Goal: Task Accomplishment & Management: Use online tool/utility

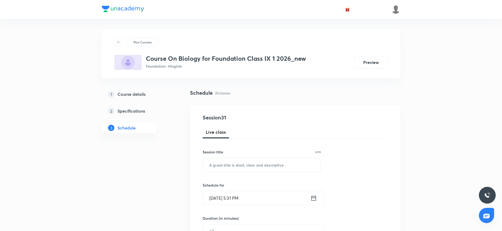
scroll to position [1411, 0]
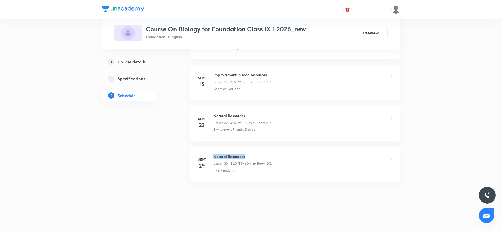
drag, startPoint x: 213, startPoint y: 156, endPoint x: 249, endPoint y: 153, distance: 35.9
click at [249, 153] on li "Sept 29 Natural Resources Lesson 30 • 5:20 PM • 60 min • Room 202 Five Kingdoms" at bounding box center [295, 164] width 210 height 34
copy h6 "Natural Resources"
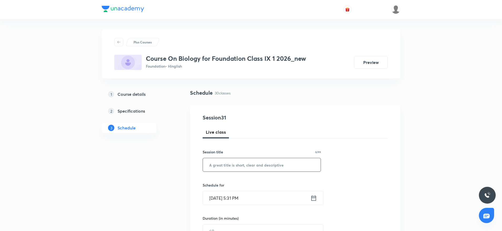
click at [237, 169] on input "text" at bounding box center [262, 164] width 118 height 13
paste input "Natural Resources"
type input "Natural Resources"
click at [236, 199] on input "Oct 6, 2025, 5:31 PM" at bounding box center [256, 197] width 107 height 13
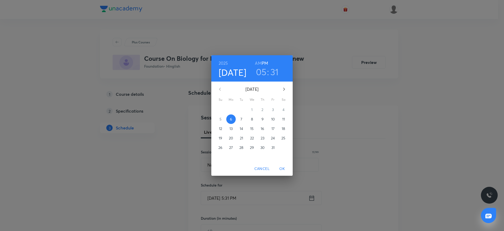
click at [264, 73] on h3 "05" at bounding box center [261, 71] width 11 height 11
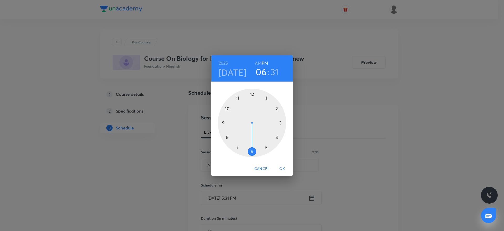
click at [252, 153] on div at bounding box center [252, 122] width 68 height 68
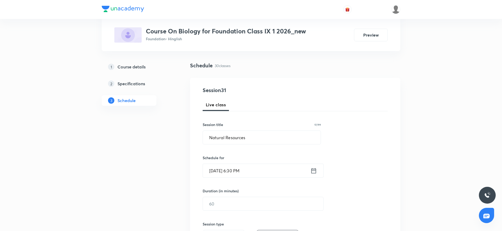
scroll to position [39, 0]
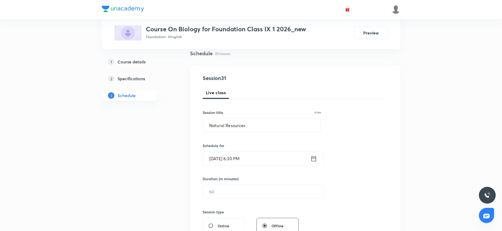
click at [230, 176] on h6 "Duration (in minutes)" at bounding box center [220, 179] width 36 height 6
click at [231, 198] on div "​" at bounding box center [262, 191] width 121 height 14
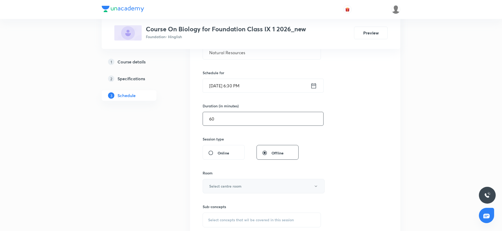
scroll to position [118, 0]
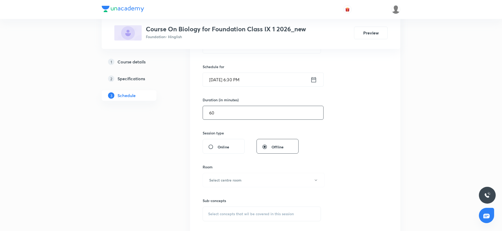
type input "60"
click at [227, 179] on h6 "Select centre room" at bounding box center [225, 180] width 32 height 6
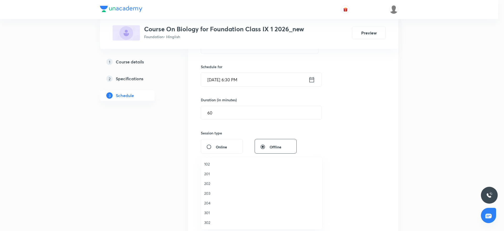
click at [207, 183] on span "202" at bounding box center [261, 183] width 115 height 6
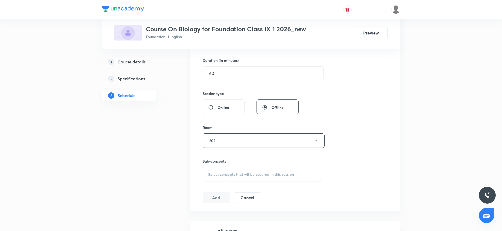
click at [248, 176] on span "Select concepts that wil be covered in this session" at bounding box center [251, 174] width 86 height 4
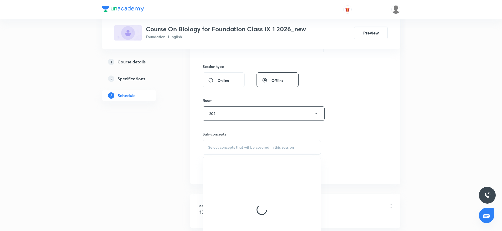
scroll to position [197, 0]
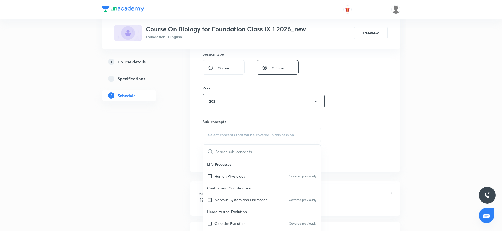
click at [256, 153] on input "text" at bounding box center [267, 150] width 105 height 13
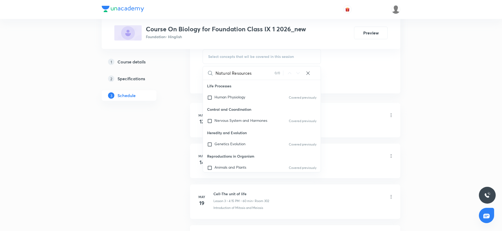
scroll to position [276, 0]
click at [238, 71] on input "Natural Resources" at bounding box center [244, 72] width 59 height 13
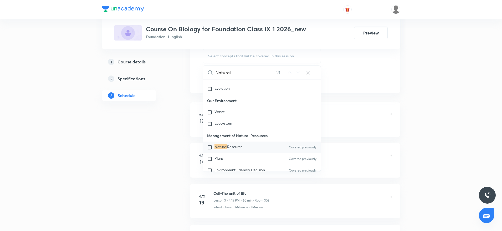
scroll to position [447, 0]
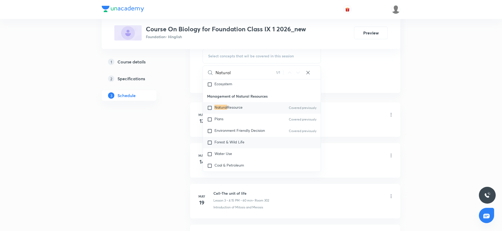
type input "Natural"
click at [232, 142] on span "Forest & Wild Life" at bounding box center [229, 141] width 30 height 5
checkbox input "true"
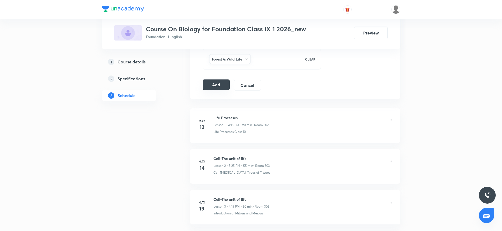
click at [217, 82] on button "Add" at bounding box center [215, 84] width 27 height 11
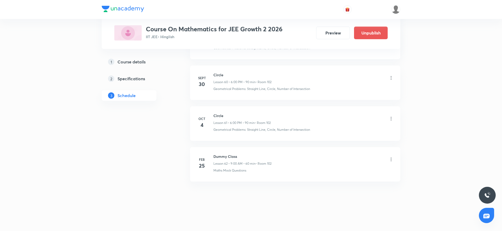
click at [215, 116] on h6 "Circle" at bounding box center [241, 116] width 57 height 6
copy h6 "Circle"
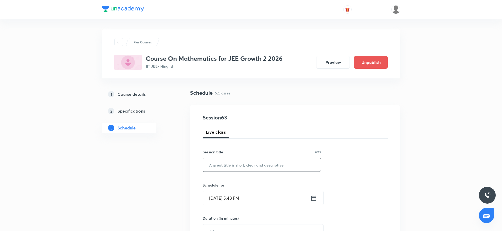
click at [252, 165] on input "text" at bounding box center [262, 164] width 118 height 13
paste input "Circle"
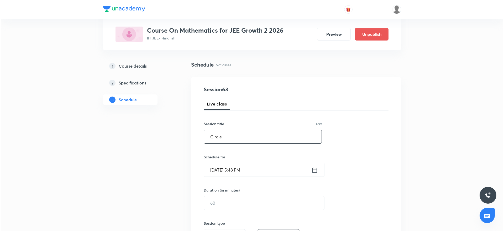
scroll to position [39, 0]
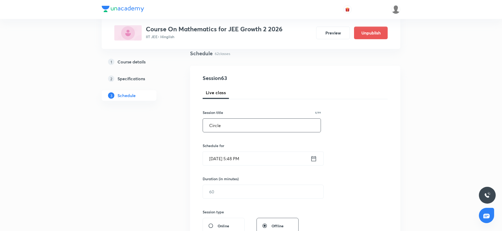
type input "Circle"
click at [234, 155] on input "Oct 6, 2025, 5:48 PM" at bounding box center [256, 158] width 107 height 13
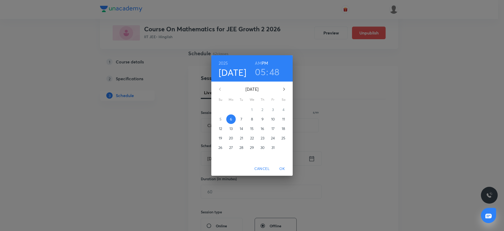
click at [262, 68] on h3 "05" at bounding box center [260, 71] width 11 height 11
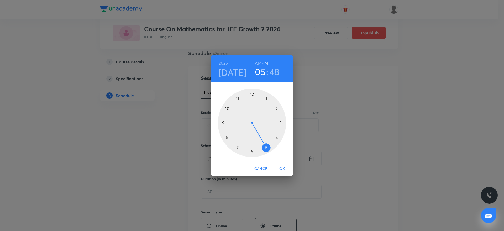
click at [252, 151] on div at bounding box center [252, 122] width 68 height 68
click at [252, 92] on div at bounding box center [252, 122] width 68 height 68
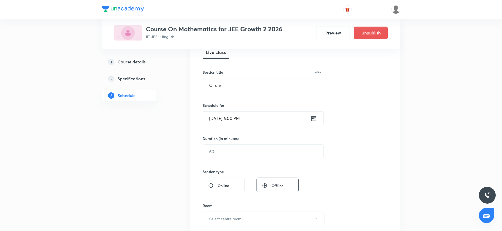
scroll to position [118, 0]
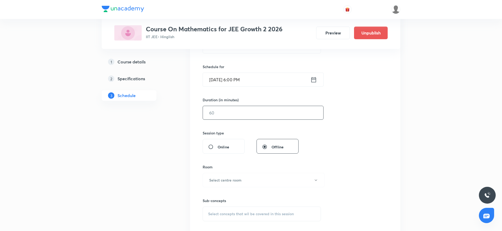
click at [237, 109] on input "text" at bounding box center [263, 112] width 120 height 13
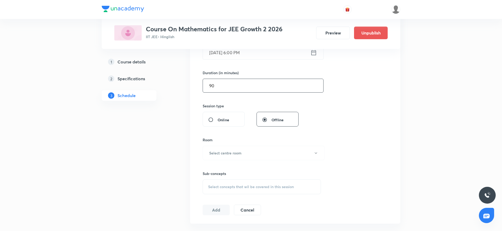
scroll to position [158, 0]
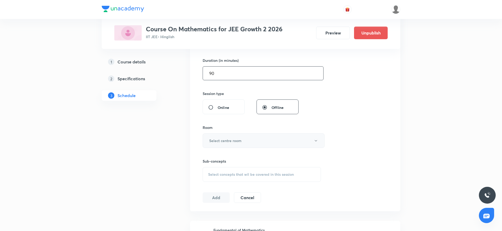
type input "90"
click at [244, 138] on button "Select centre room" at bounding box center [263, 140] width 122 height 14
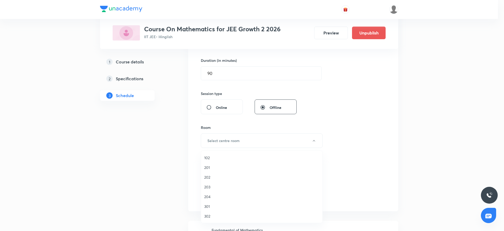
click at [219, 153] on li "102" at bounding box center [261, 158] width 121 height 10
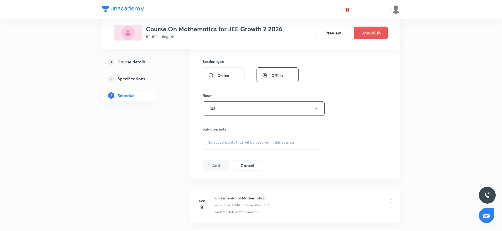
scroll to position [197, 0]
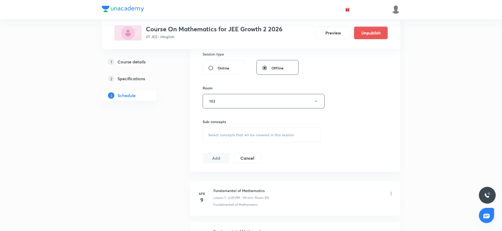
click at [284, 139] on div "Select concepts that wil be covered in this session" at bounding box center [261, 134] width 118 height 15
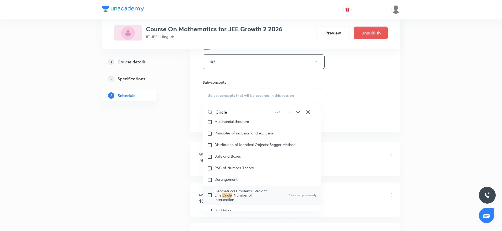
scroll to position [1114, 0]
type input "Circle"
click at [231, 191] on span ", Number of Intersection" at bounding box center [233, 195] width 38 height 9
checkbox input "true"
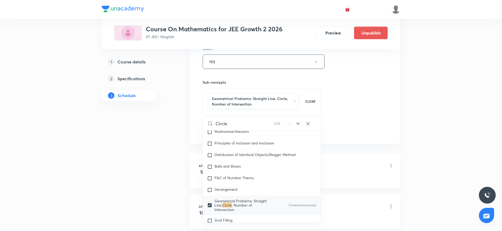
click at [358, 119] on div "Session 63 Live class Session title 6/99 Circle ​ Schedule for Oct 6, 2025, 6:0…" at bounding box center [294, 6] width 185 height 258
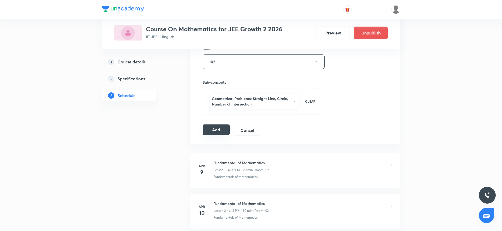
click at [213, 130] on button "Add" at bounding box center [215, 129] width 27 height 11
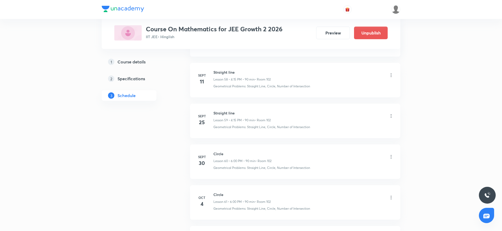
scroll to position [2433, 0]
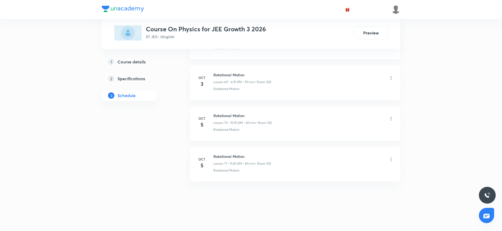
scroll to position [3080, 0]
drag, startPoint x: 212, startPoint y: 152, endPoint x: 267, endPoint y: 151, distance: 54.9
click at [267, 151] on li "Oct 5 Rotational Motion Lesson 71 • 11:40 AM • 80 min • Room 102 Rotational Mot…" at bounding box center [295, 164] width 210 height 34
copy h6 "Rotational Motion"
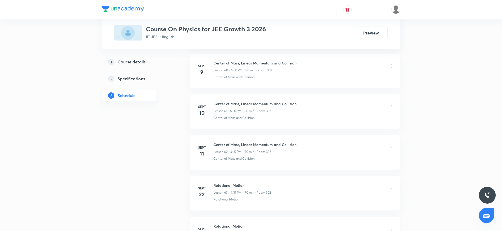
scroll to position [0, 0]
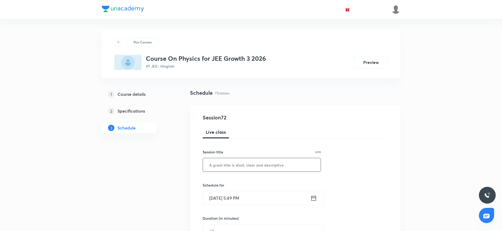
click at [245, 167] on input "text" at bounding box center [262, 164] width 118 height 13
paste input "Rotational Motion"
type input "Rotational Motion"
click at [236, 197] on input "Oct 6, 2025, 5:49 PM" at bounding box center [256, 197] width 107 height 13
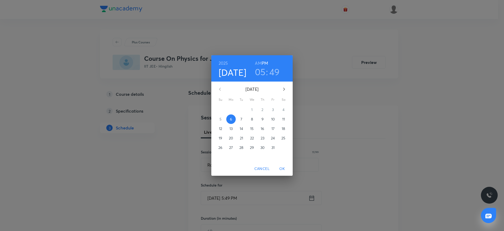
click at [260, 72] on h3 "05" at bounding box center [260, 71] width 11 height 11
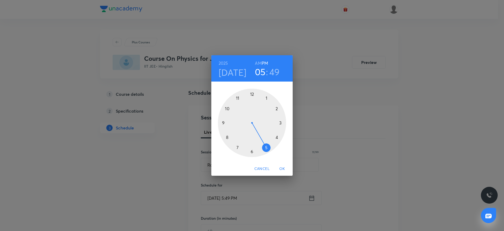
click at [252, 151] on div at bounding box center [252, 122] width 68 height 68
click at [252, 94] on div at bounding box center [252, 122] width 68 height 68
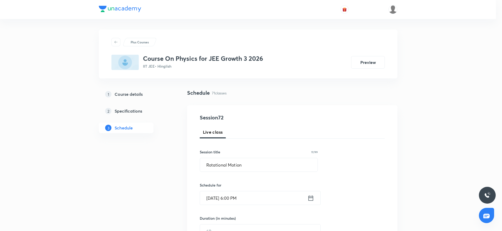
scroll to position [39, 0]
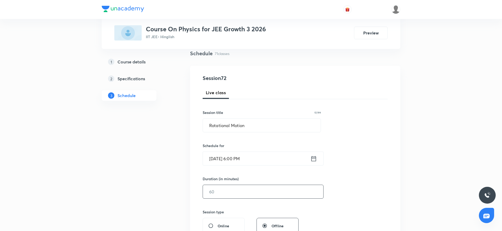
click at [233, 190] on input "text" at bounding box center [263, 191] width 120 height 13
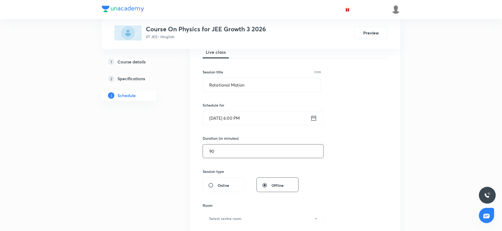
scroll to position [118, 0]
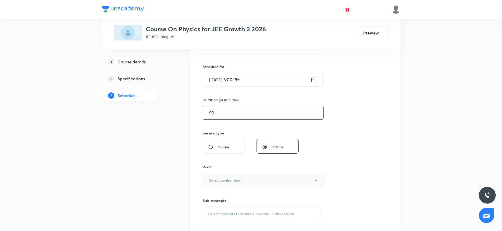
type input "90"
click at [232, 177] on h6 "Select centre room" at bounding box center [225, 180] width 32 height 6
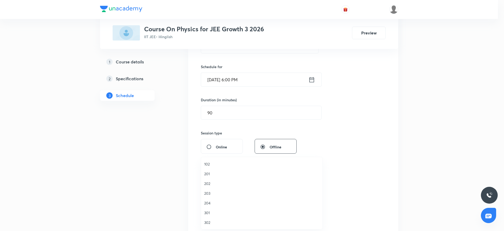
click at [206, 225] on span "302" at bounding box center [261, 222] width 115 height 6
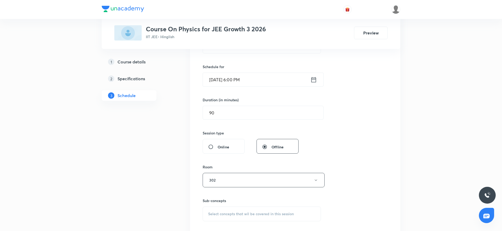
scroll to position [197, 0]
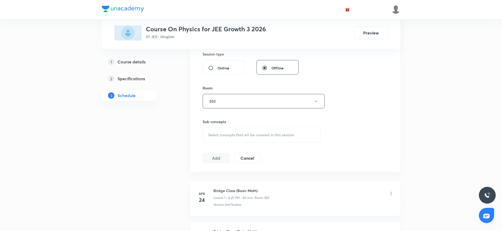
click at [257, 133] on span "Select concepts that wil be covered in this session" at bounding box center [251, 135] width 86 height 4
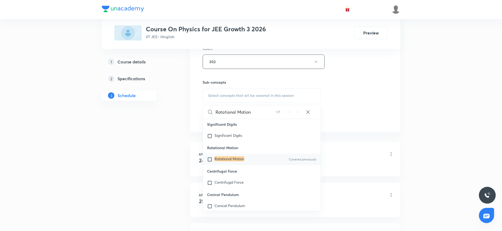
scroll to position [13462, 0]
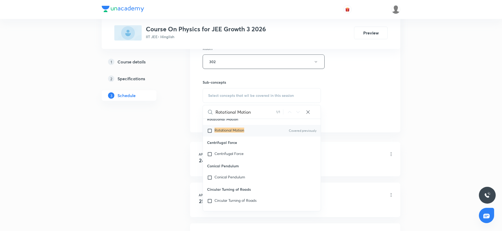
type input "Rotational Motion"
click at [242, 132] on mark "Rotational Motion" at bounding box center [229, 129] width 30 height 5
checkbox input "true"
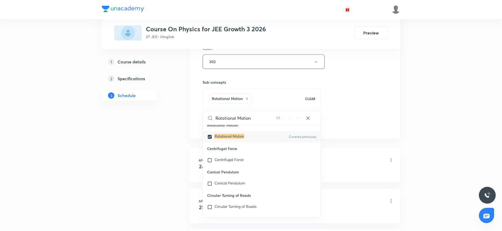
click at [341, 96] on div "Session 72 Live class Session title 17/99 Rotational Motion ​ Schedule for Oct …" at bounding box center [294, 3] width 185 height 253
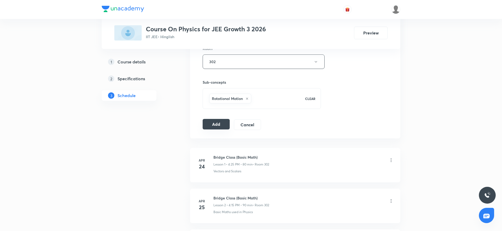
click at [214, 126] on button "Add" at bounding box center [215, 124] width 27 height 11
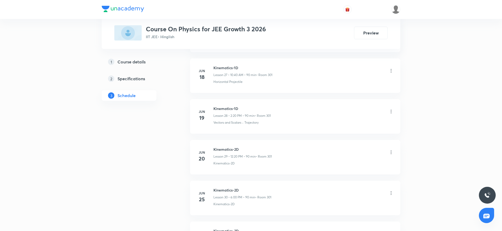
scroll to position [2880, 0]
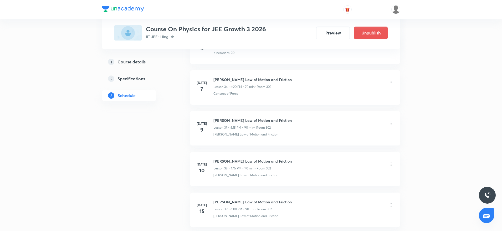
scroll to position [3121, 0]
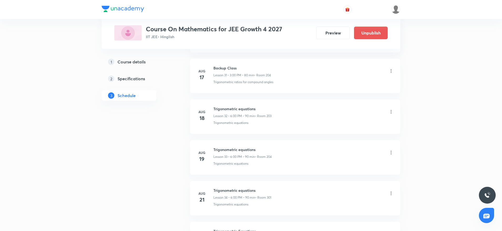
scroll to position [2225, 0]
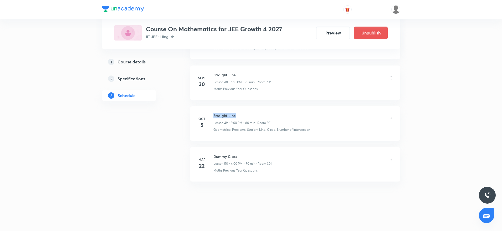
drag, startPoint x: 213, startPoint y: 112, endPoint x: 250, endPoint y: 111, distance: 36.8
click at [250, 111] on li "[DATE] Straight Line Lesson 49 • 3:00 PM • 80 min • Room 301 Geometrical Proble…" at bounding box center [295, 123] width 210 height 34
copy h6 "Straight Line"
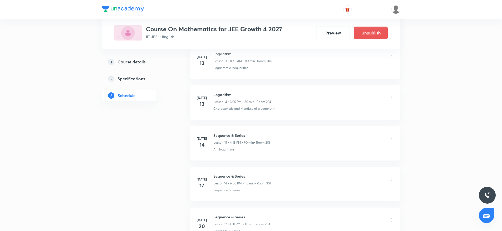
scroll to position [0, 0]
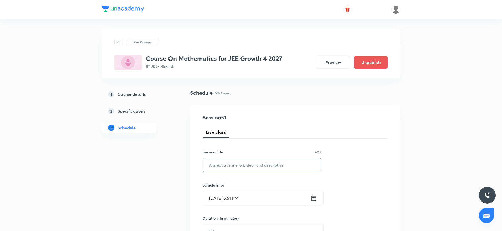
click at [232, 170] on input "text" at bounding box center [262, 164] width 118 height 13
paste input "Straight Line"
type input "Straight Line"
click at [237, 196] on input "[DATE] 5:51 PM" at bounding box center [256, 197] width 107 height 13
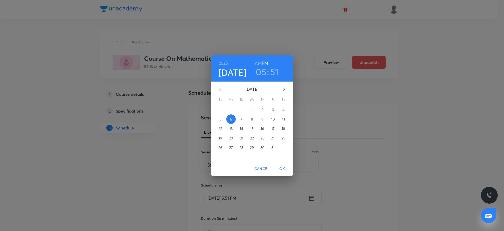
click at [264, 71] on h3 "05" at bounding box center [261, 71] width 11 height 11
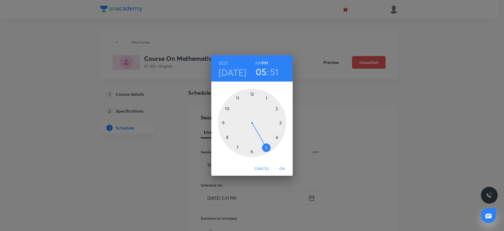
click at [252, 153] on div at bounding box center [252, 122] width 68 height 68
click at [253, 94] on div at bounding box center [252, 122] width 68 height 68
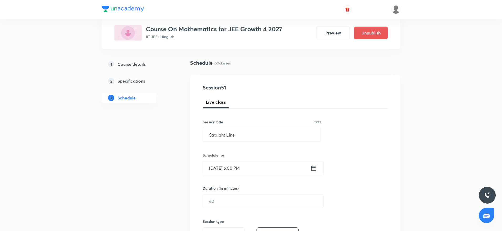
scroll to position [79, 0]
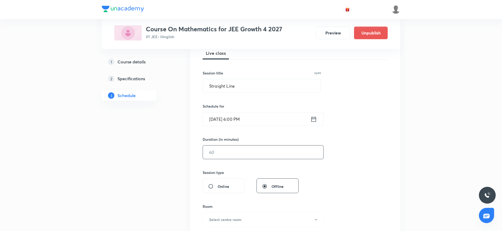
drag, startPoint x: 237, startPoint y: 169, endPoint x: 237, endPoint y: 156, distance: 13.4
click at [237, 156] on div "Session 51 Live class Session title 13/99 Straight Line ​ Schedule for Oct 6, 2…" at bounding box center [294, 158] width 185 height 247
click at [237, 156] on input "text" at bounding box center [263, 151] width 120 height 13
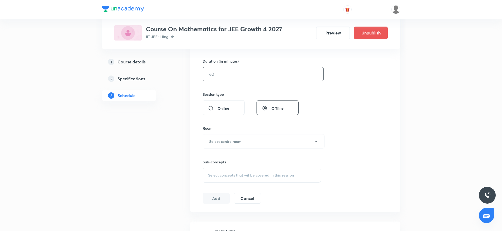
scroll to position [158, 0]
click at [230, 80] on div "Session 51 Live class Session title 13/99 Straight Line ​ Schedule for Oct 6, 2…" at bounding box center [294, 79] width 185 height 247
drag, startPoint x: 229, startPoint y: 74, endPoint x: 194, endPoint y: 74, distance: 35.2
click at [194, 74] on div "Session 51 Live class Session title 13/99 Straight Line ​ Schedule for Oct 6, 2…" at bounding box center [295, 78] width 210 height 263
type input "90"
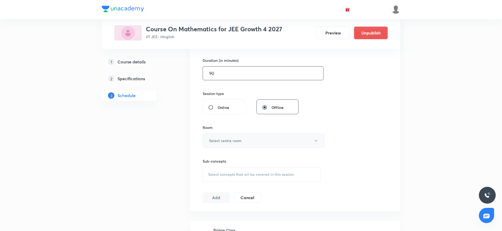
click at [225, 141] on h6 "Select centre room" at bounding box center [225, 141] width 32 height 6
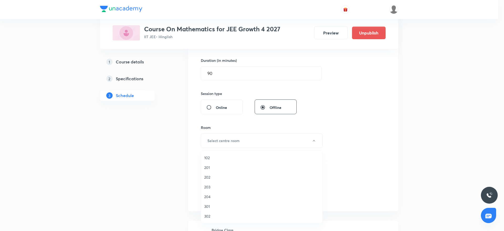
click at [210, 185] on span "203" at bounding box center [261, 187] width 115 height 6
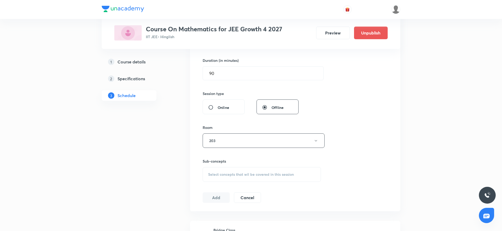
scroll to position [197, 0]
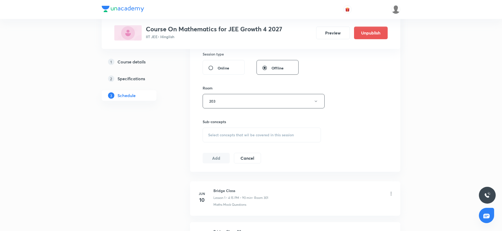
click at [243, 142] on div "Select concepts that wil be covered in this session" at bounding box center [261, 134] width 118 height 15
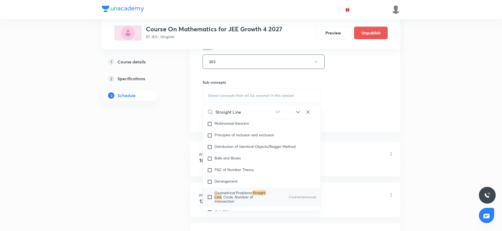
scroll to position [1108, 0]
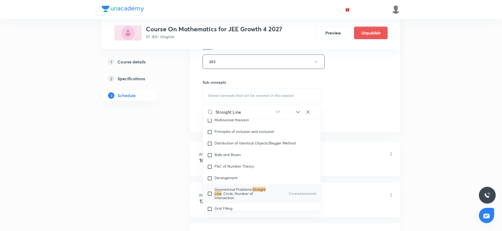
type input "Straight Line"
click at [231, 186] on span "Geometrical Problems:" at bounding box center [233, 188] width 38 height 5
checkbox input "true"
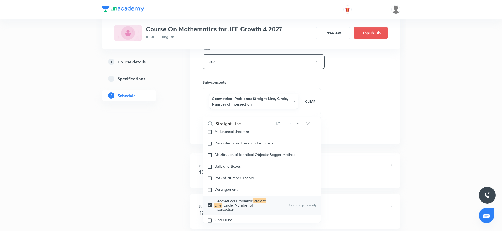
click at [379, 75] on div "Session 51 Live class Session title 13/99 Straight Line ​ Schedule for Oct 6, 2…" at bounding box center [294, 6] width 185 height 258
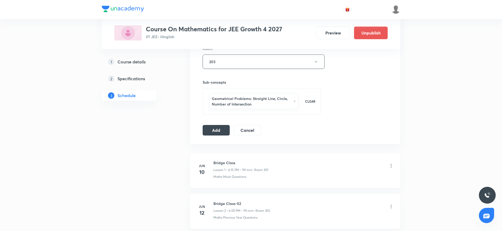
click at [217, 122] on div "Session 51 Live class Session title 13/99 Straight Line ​ Schedule for Oct 6, 2…" at bounding box center [294, 6] width 185 height 258
click at [211, 132] on button "Add" at bounding box center [215, 129] width 27 height 11
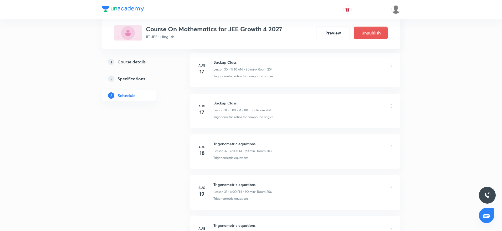
scroll to position [2025, 0]
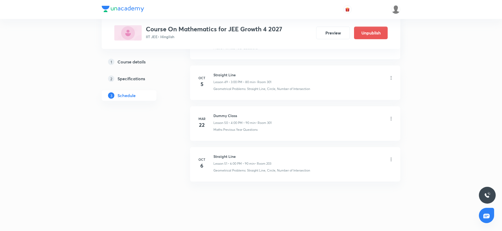
click at [179, 4] on div at bounding box center [251, 9] width 298 height 19
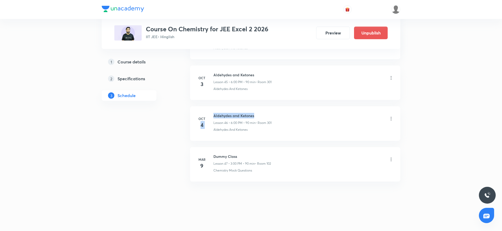
drag, startPoint x: 211, startPoint y: 114, endPoint x: 305, endPoint y: 115, distance: 94.3
click at [305, 115] on div "[DATE] Aldehydes and Ketones Lesson 46 • 6:00 PM • 90 min • Room 301 Aldehydes …" at bounding box center [294, 122] width 197 height 19
drag, startPoint x: 239, startPoint y: 141, endPoint x: 234, endPoint y: 127, distance: 14.8
drag, startPoint x: 212, startPoint y: 113, endPoint x: 291, endPoint y: 112, distance: 79.1
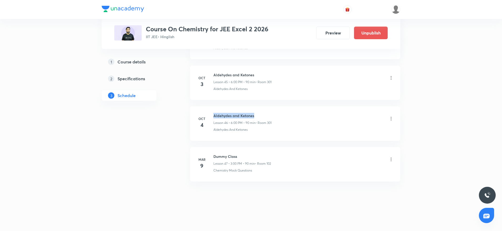
click at [291, 112] on li "[DATE] Aldehydes and Ketones Lesson 46 • 6:00 PM • 90 min • Room 301 Aldehydes …" at bounding box center [295, 123] width 210 height 34
copy h6 "Aldehydes and Ketones"
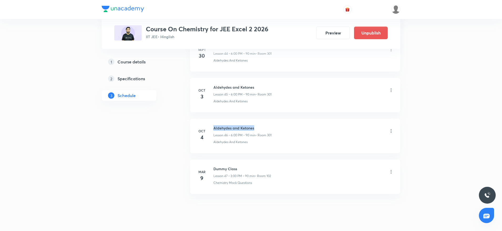
scroll to position [2103, 0]
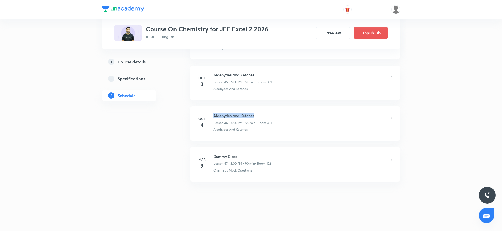
copy h6 "Aldehydes and Ketones"
click at [294, 126] on div "Aldehydes and Ketones Lesson 46 • 6:00 PM • 90 min • Room 301 Aldehydes And Ket…" at bounding box center [303, 122] width 180 height 19
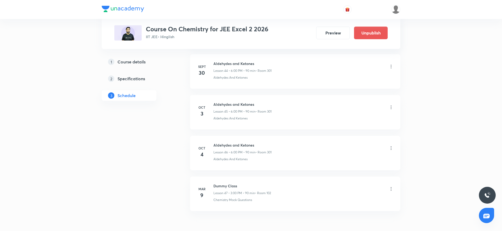
scroll to position [2064, 0]
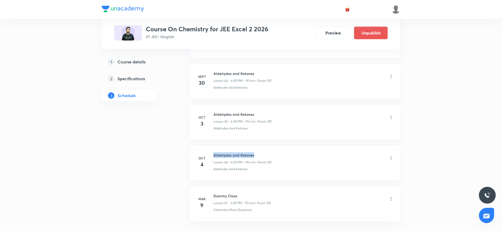
drag, startPoint x: 212, startPoint y: 150, endPoint x: 291, endPoint y: 150, distance: 78.5
click at [291, 150] on li "[DATE] Aldehydes and Ketones Lesson 46 • 6:00 PM • 90 min • Room 301 Aldehydes …" at bounding box center [295, 162] width 210 height 34
copy h6 "Aldehydes and Ketones"
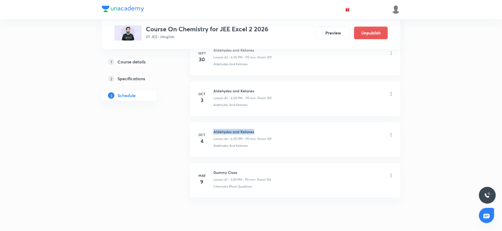
scroll to position [2103, 0]
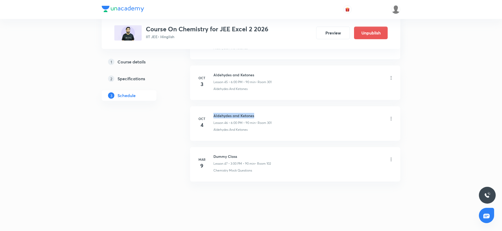
copy h6 "Aldehydes and Ketones"
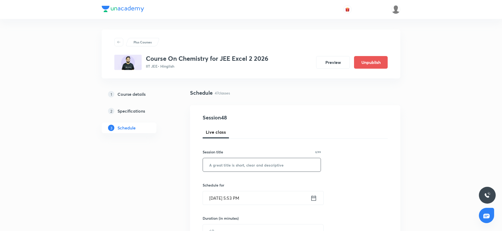
click at [231, 163] on input "text" at bounding box center [262, 164] width 118 height 13
paste input "Aldehydes and Ketones"
type input "Aldehydes and Ketones"
click at [234, 196] on input "Oct 6, 2025, 5:53 PM" at bounding box center [256, 197] width 107 height 13
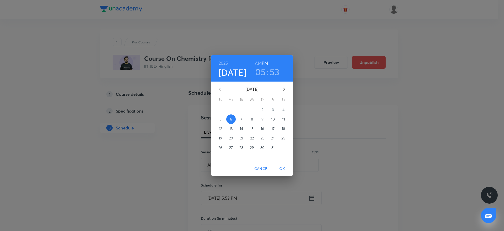
click at [260, 67] on h3 "05" at bounding box center [260, 71] width 11 height 11
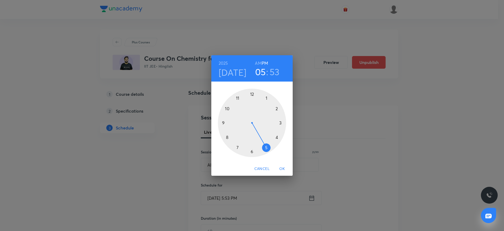
click at [252, 152] on div at bounding box center [252, 122] width 68 height 68
click at [253, 92] on div at bounding box center [252, 122] width 68 height 68
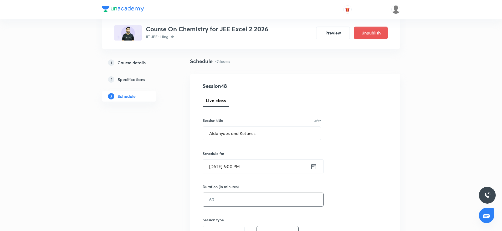
scroll to position [79, 0]
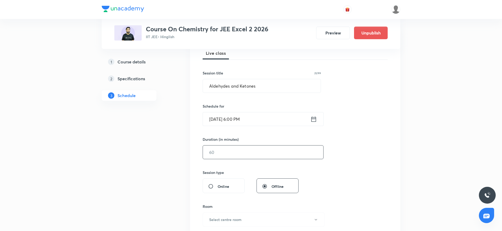
click at [243, 147] on input "text" at bounding box center [263, 151] width 120 height 13
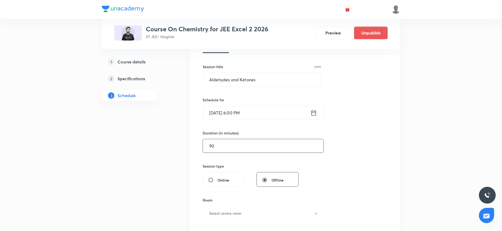
scroll to position [118, 0]
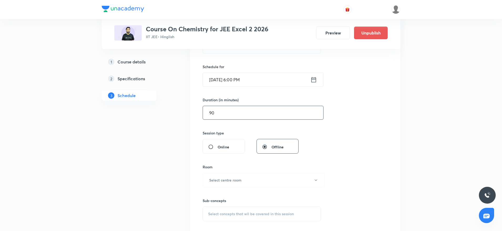
type input "90"
click at [232, 178] on h6 "Select centre room" at bounding box center [225, 180] width 32 height 6
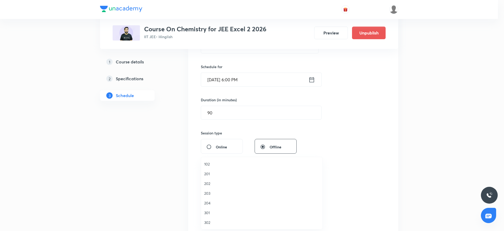
click at [209, 211] on span "301" at bounding box center [261, 213] width 115 height 6
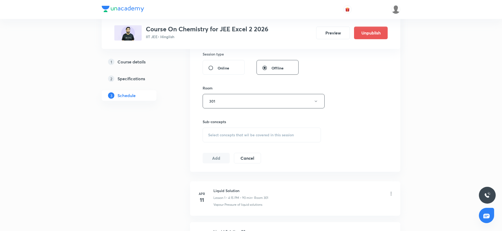
click at [272, 131] on div "Select concepts that wil be covered in this session" at bounding box center [261, 134] width 118 height 15
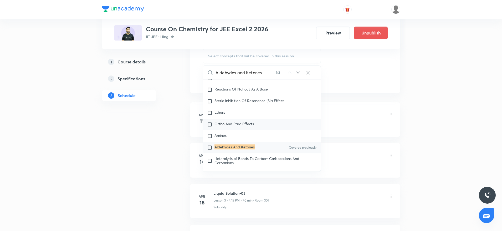
scroll to position [9353, 0]
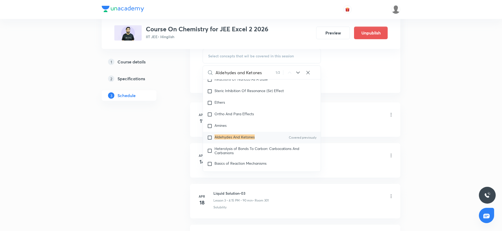
type input "Aldehydes and Ketones"
click at [240, 139] on mark "Aldehydes And Ketones" at bounding box center [234, 136] width 40 height 5
checkbox input "true"
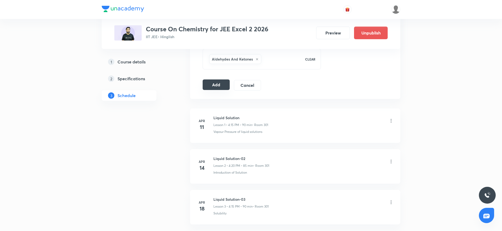
click at [210, 87] on button "Add" at bounding box center [215, 84] width 27 height 11
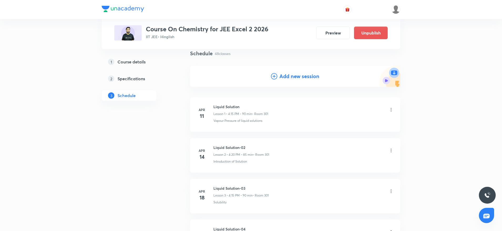
scroll to position [1903, 0]
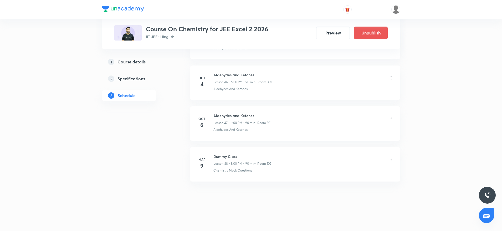
drag, startPoint x: 214, startPoint y: 113, endPoint x: 312, endPoint y: 106, distance: 99.0
click at [312, 106] on li "[DATE] Aldehyde ketone carboxylic acid Lesson 68 • 4:15 PM • 90 min • Room 303 …" at bounding box center [295, 123] width 210 height 34
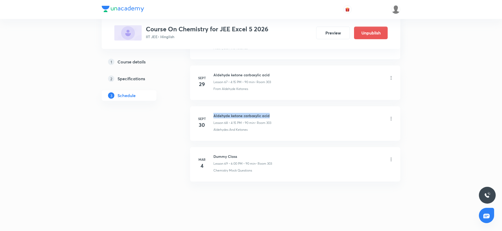
drag, startPoint x: 213, startPoint y: 111, endPoint x: 308, endPoint y: 108, distance: 95.6
click at [308, 108] on li "[DATE] Aldehyde ketone carboxylic acid Lesson 68 • 4:15 PM • 90 min • Room 303 …" at bounding box center [295, 123] width 210 height 34
copy h6 "Aldehyde ketone carboxylic acid"
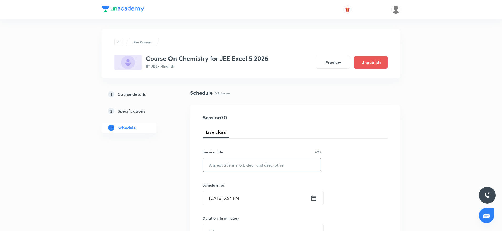
click at [241, 163] on input "text" at bounding box center [262, 164] width 118 height 13
paste input "Aldehyde ketone carboxylic acid"
type input "Aldehyde ketone carboxylic acid"
click at [234, 197] on input "[DATE] 5:54 PM" at bounding box center [256, 197] width 107 height 13
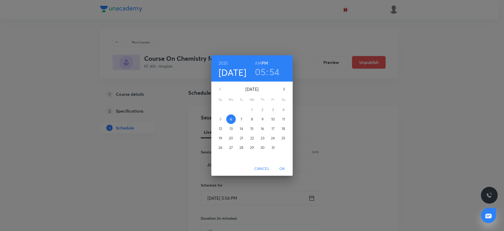
click at [258, 71] on h3 "05" at bounding box center [260, 71] width 11 height 11
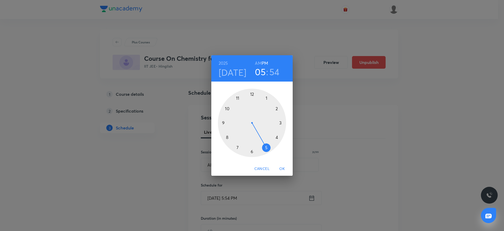
click at [252, 152] on div at bounding box center [252, 122] width 68 height 68
click at [253, 93] on div at bounding box center [252, 122] width 68 height 68
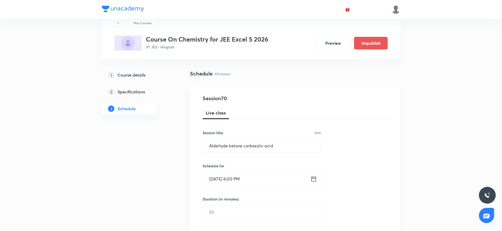
scroll to position [79, 0]
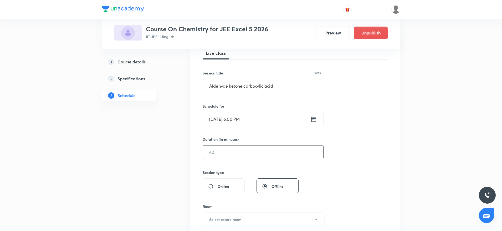
click at [242, 156] on input "text" at bounding box center [263, 151] width 120 height 13
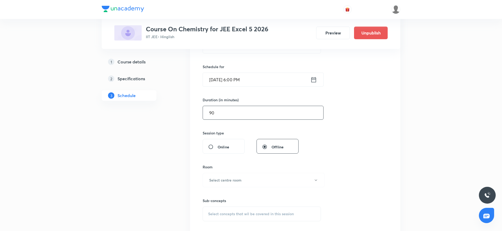
type input "90"
click at [218, 187] on div "Sub-concepts Select concepts that wil be covered in this session" at bounding box center [261, 204] width 118 height 34
click at [218, 181] on h6 "Select centre room" at bounding box center [225, 180] width 32 height 6
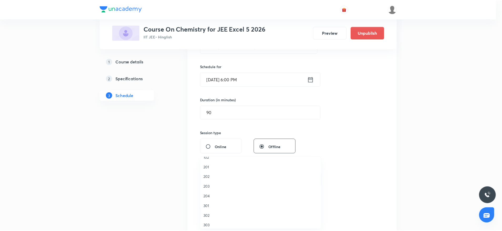
scroll to position [10, 0]
click at [211, 222] on span "303" at bounding box center [261, 222] width 115 height 6
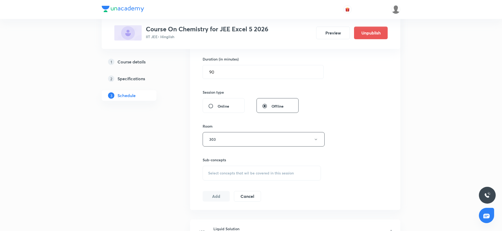
scroll to position [197, 0]
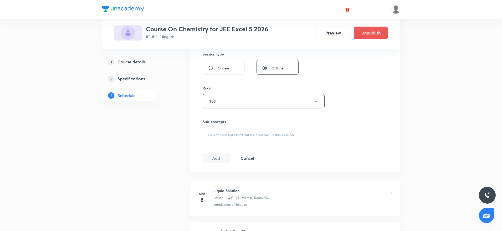
click at [273, 128] on div "Select concepts that wil be covered in this session" at bounding box center [261, 134] width 118 height 15
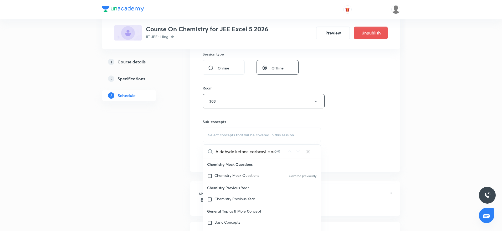
scroll to position [0, 5]
drag, startPoint x: 230, startPoint y: 150, endPoint x: 320, endPoint y: 153, distance: 89.6
click at [320, 153] on div "Aldehyde ketone carboxylic acid 0 / 0 ​" at bounding box center [262, 150] width 118 height 13
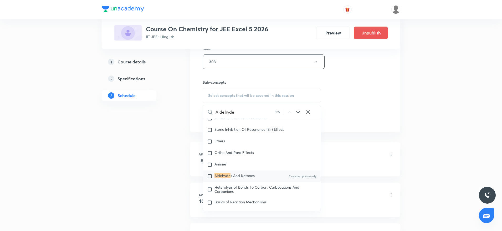
scroll to position [9370, 0]
type input "Aldehyde"
click at [233, 179] on span "s And Ketones" at bounding box center [242, 176] width 24 height 5
checkbox input "true"
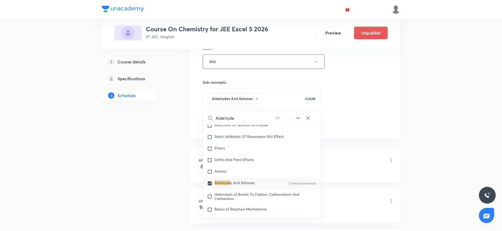
click at [359, 76] on div "Session 70 Live class Session title 31/99 Aldehyde ketone carboxylic acid ​ Sch…" at bounding box center [294, 3] width 185 height 253
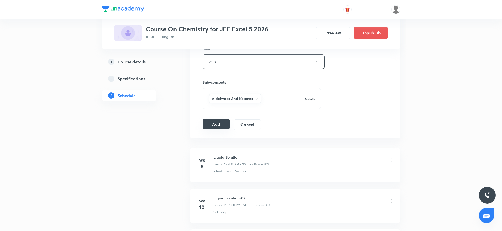
click at [212, 123] on button "Add" at bounding box center [215, 124] width 27 height 11
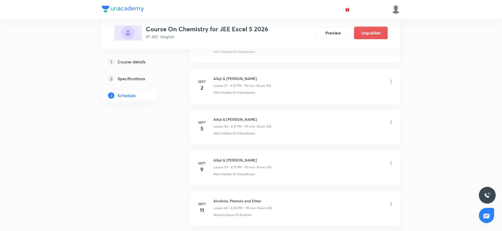
scroll to position [2326, 0]
